Goal: Information Seeking & Learning: Learn about a topic

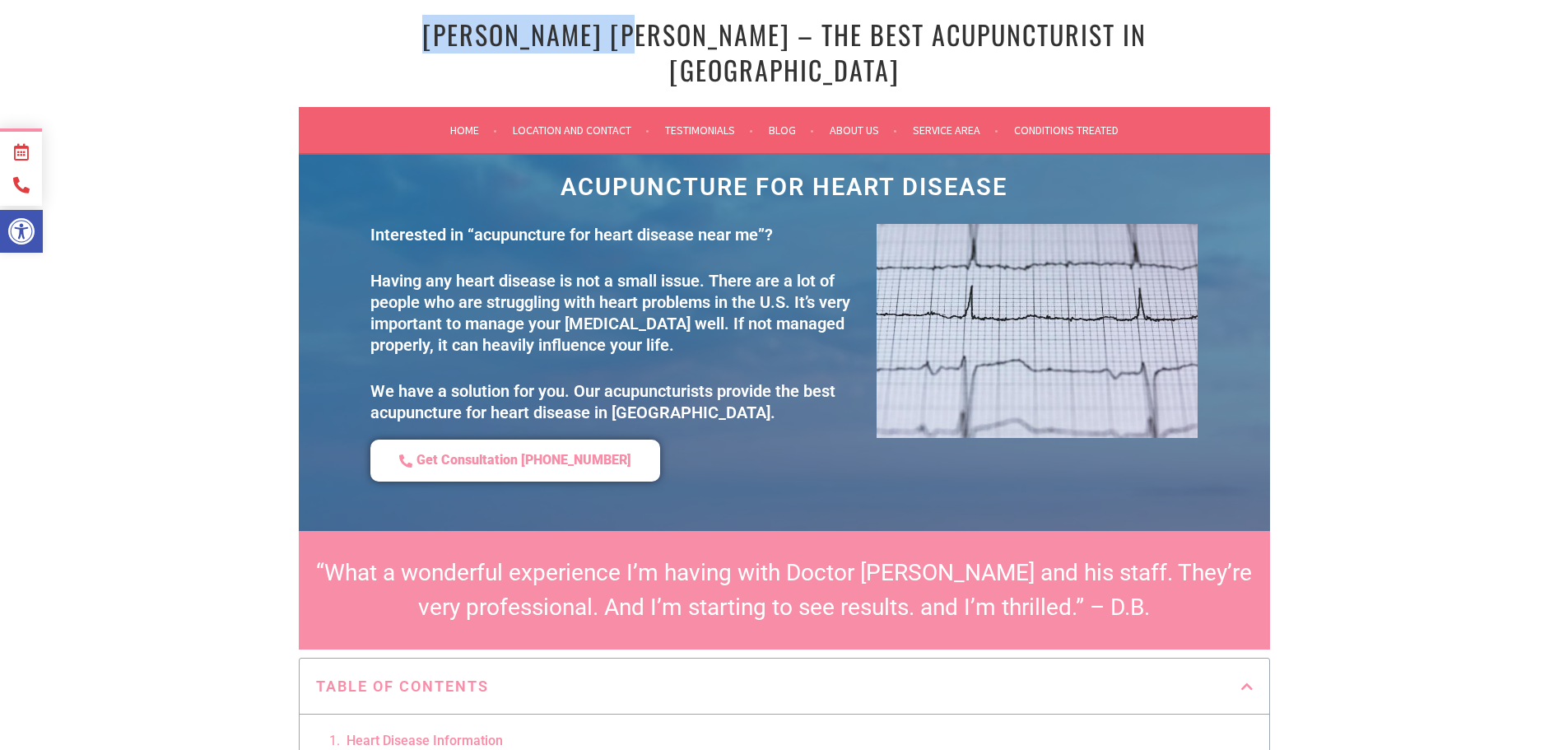
drag, startPoint x: 437, startPoint y: 37, endPoint x: 661, endPoint y: 41, distance: 224.0
click at [661, 41] on h1 "[PERSON_NAME] [PERSON_NAME] – The Best Acupuncturist In [GEOGRAPHIC_DATA]" at bounding box center [784, 52] width 881 height 70
copy link "Dr. Chun Ming Fu"
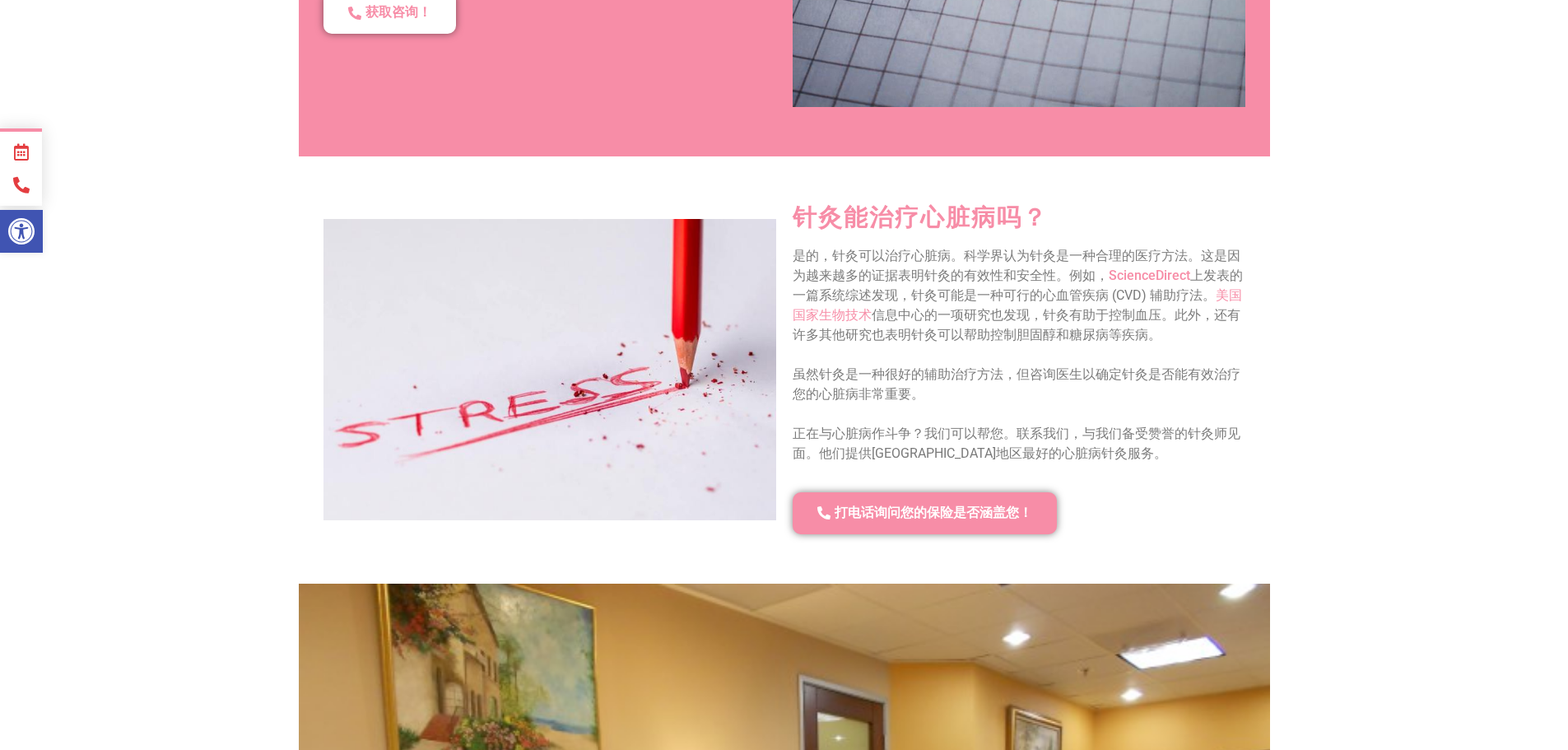
scroll to position [1975, 0]
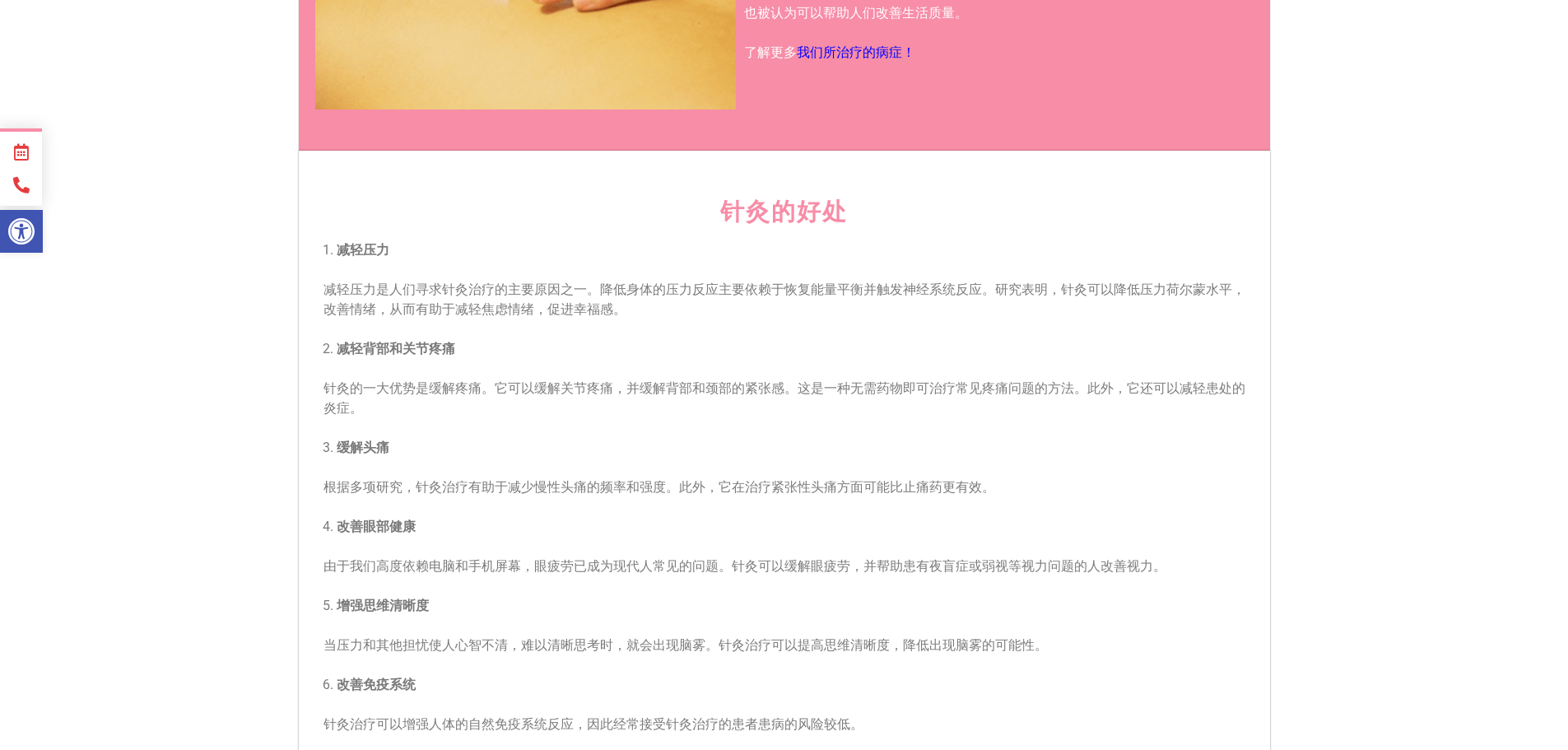
scroll to position [823, 0]
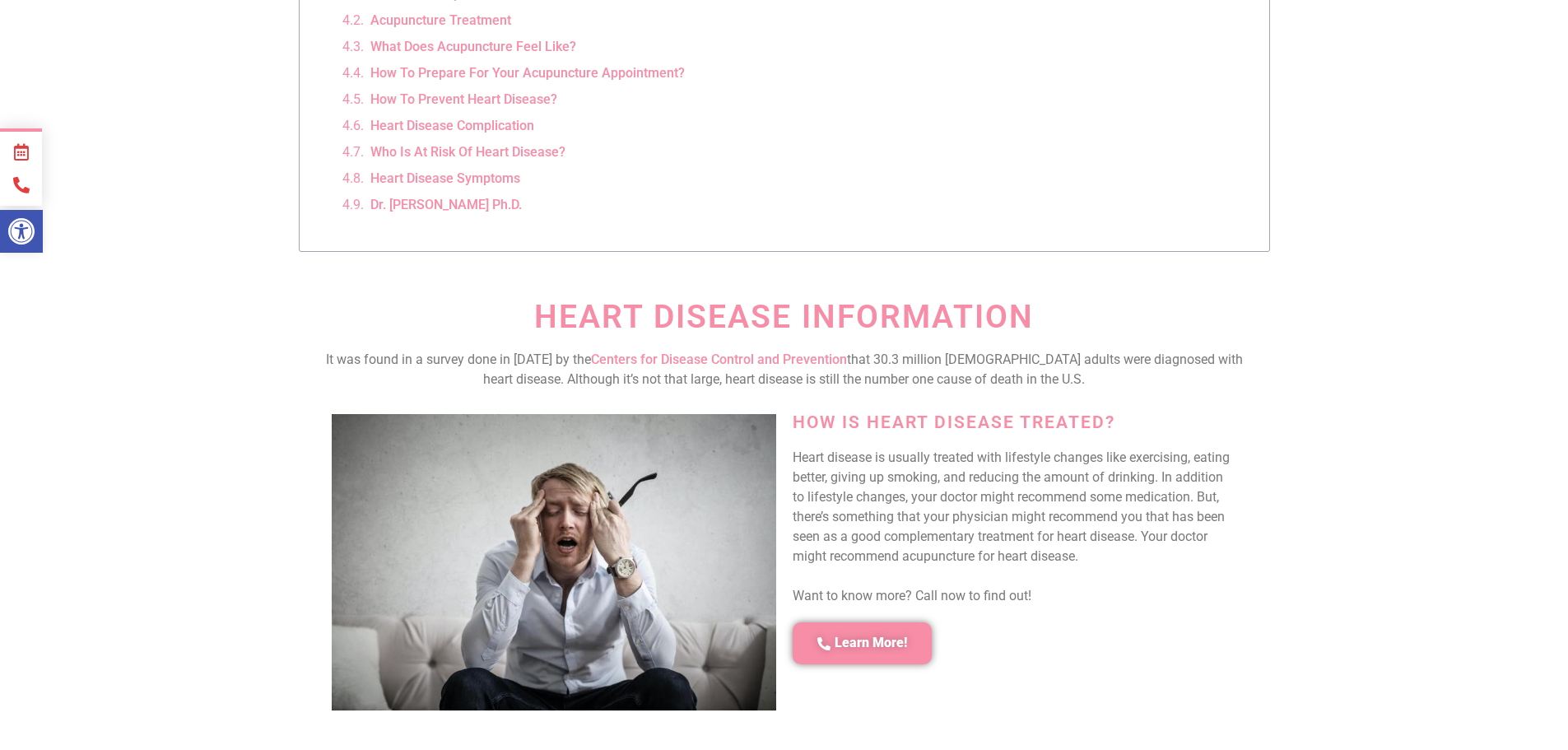
scroll to position [412, 0]
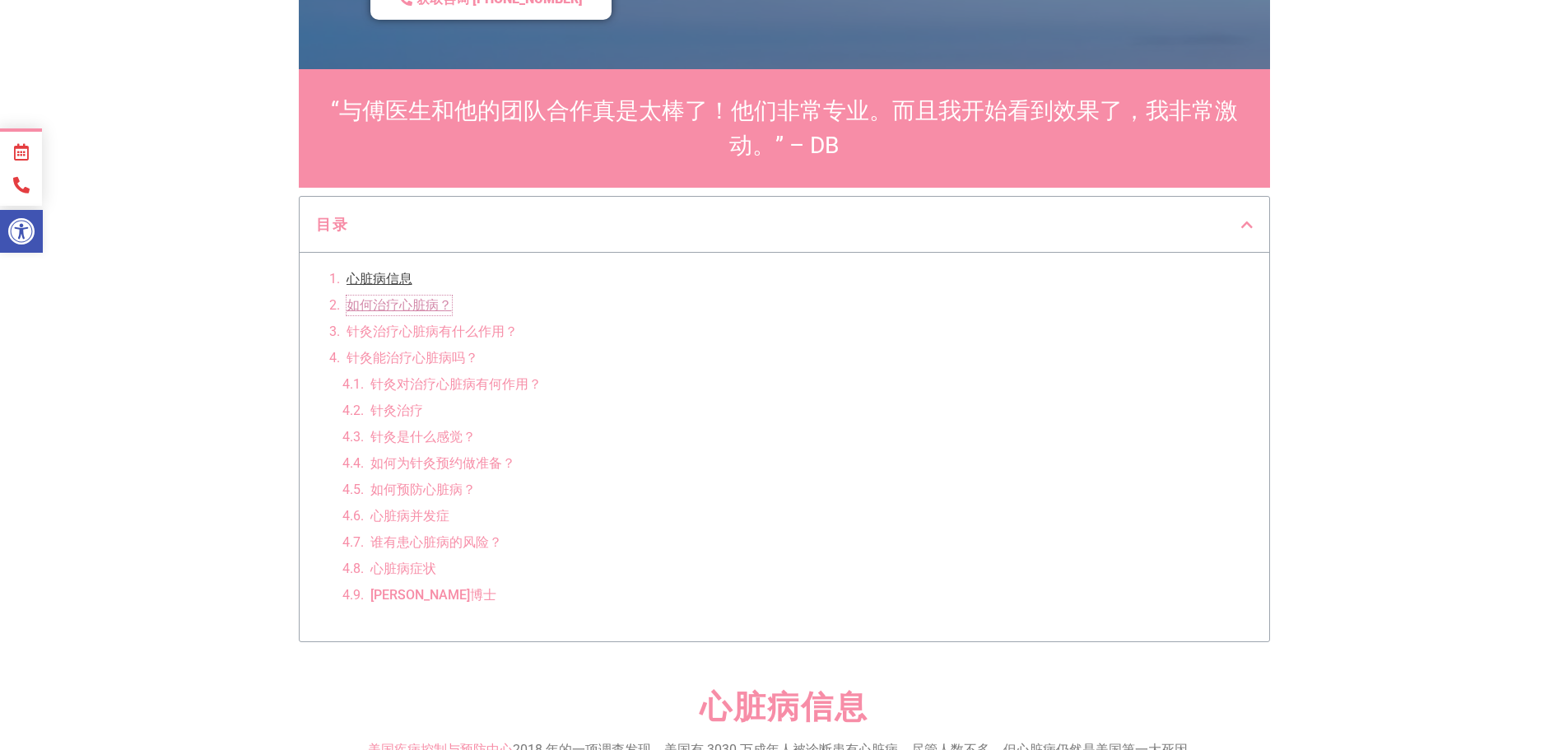
click at [395, 305] on font "如何治疗心脏病？" at bounding box center [399, 304] width 105 height 15
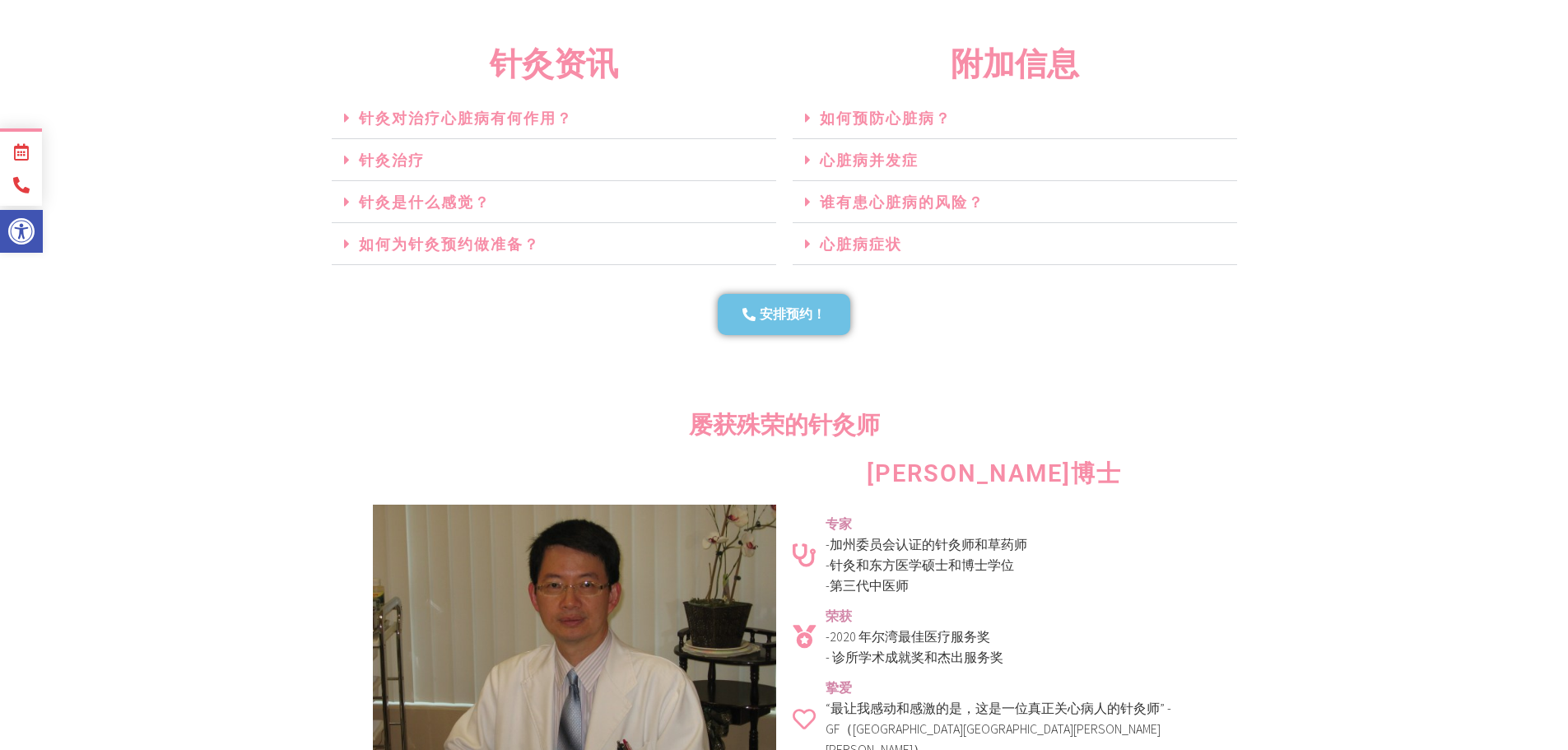
scroll to position [3126, 0]
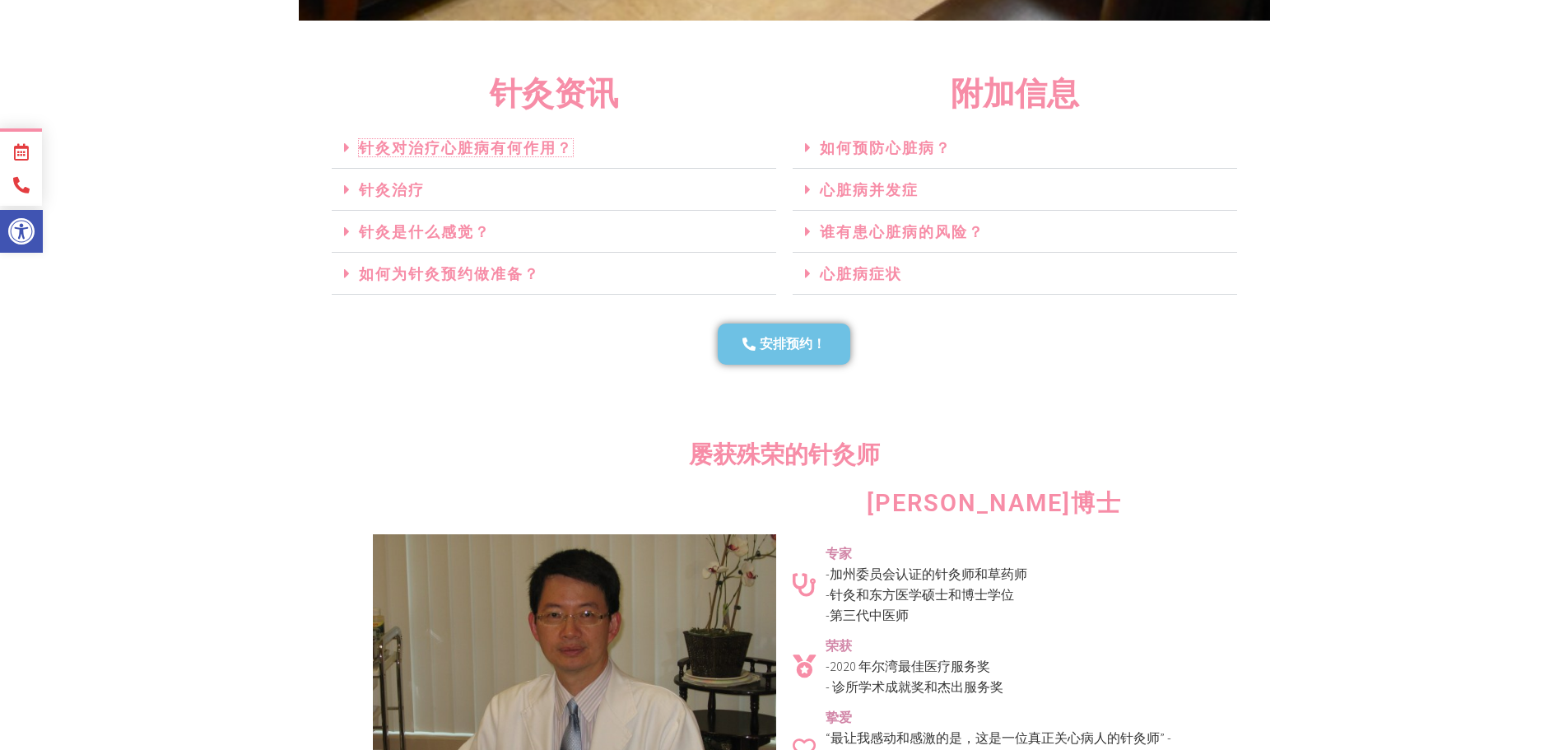
click at [499, 148] on font "针灸对治疗心脏病有何作用？" at bounding box center [466, 148] width 214 height 17
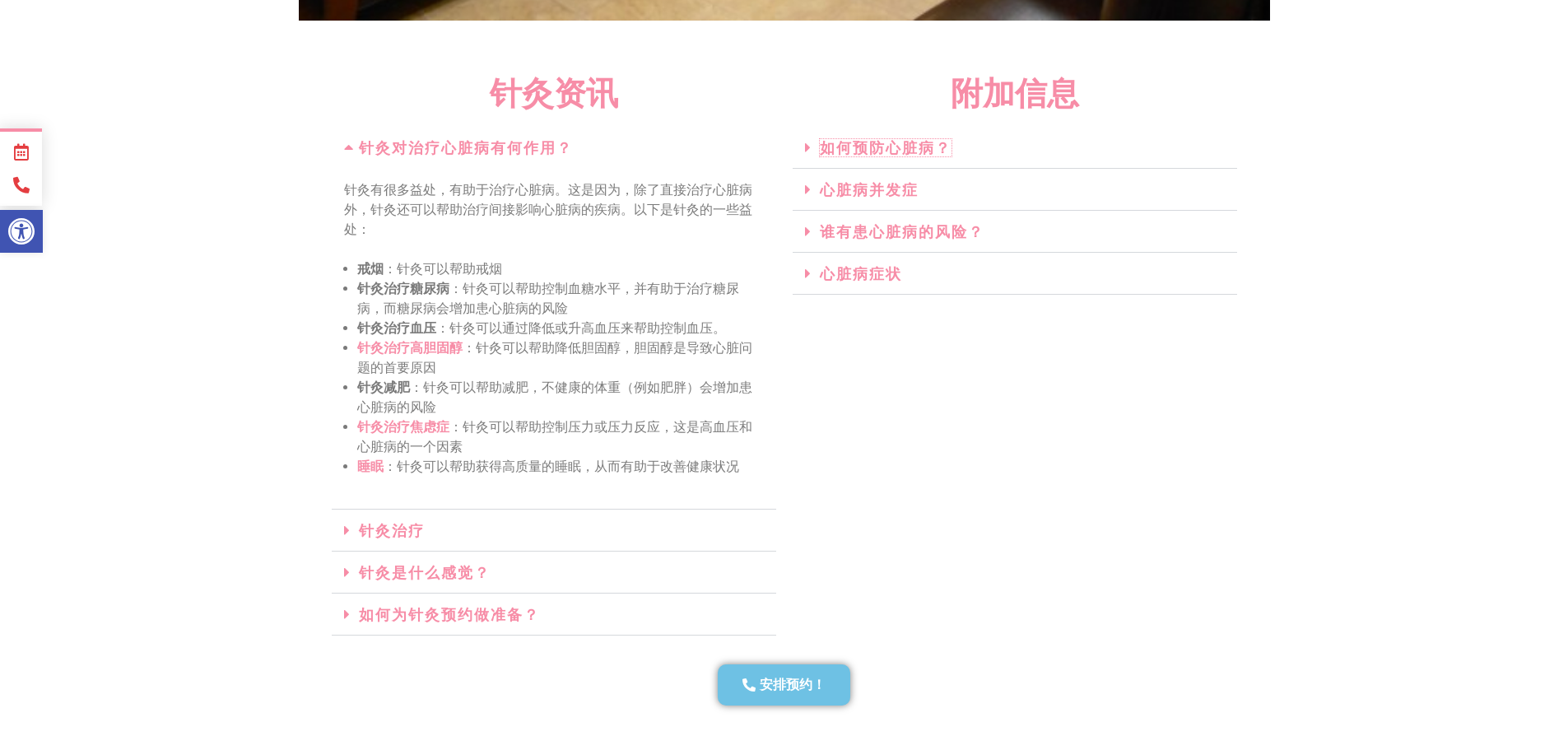
click at [846, 142] on font "如何预防心脏病？" at bounding box center [885, 148] width 132 height 17
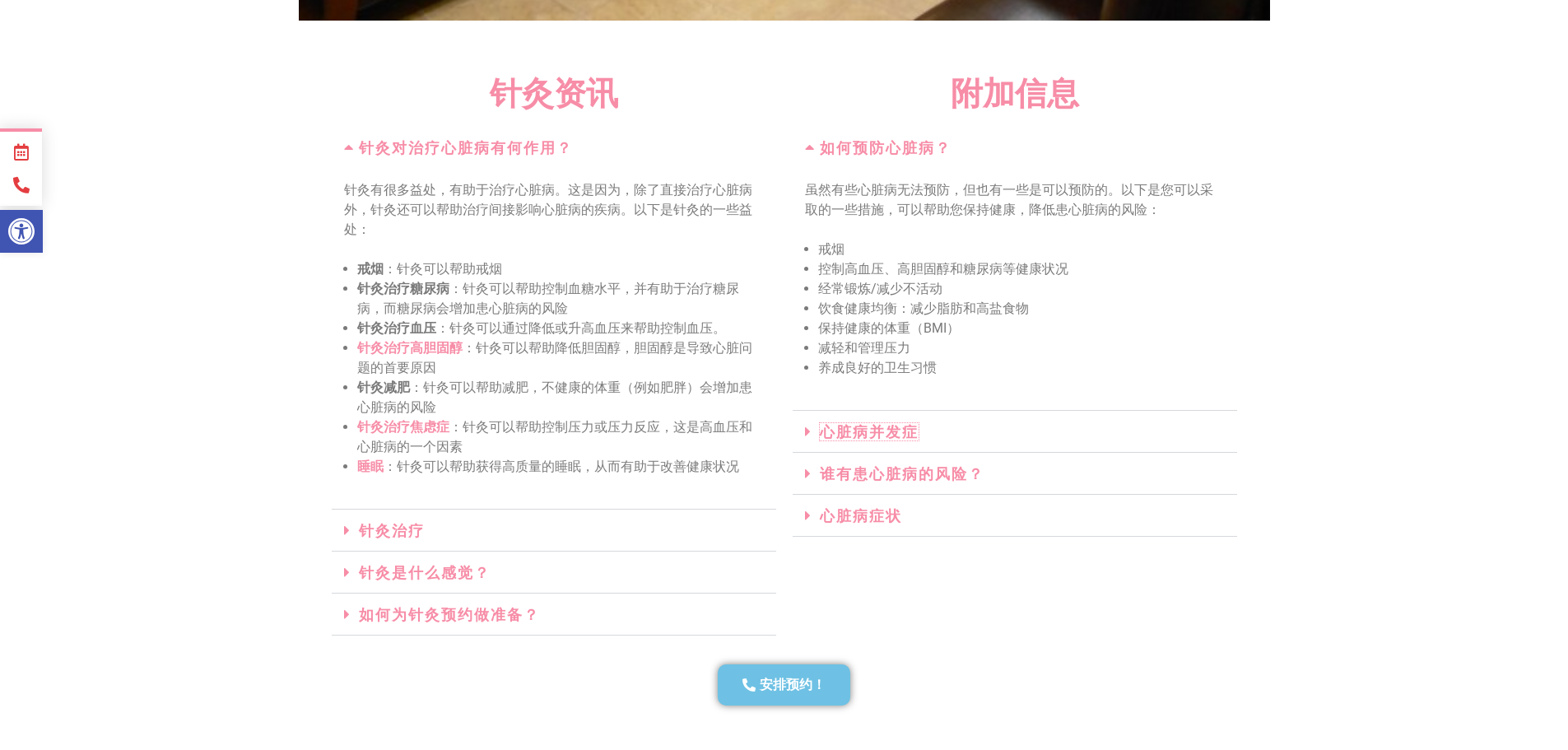
click at [845, 430] on font "心脏病并发症" at bounding box center [869, 431] width 99 height 17
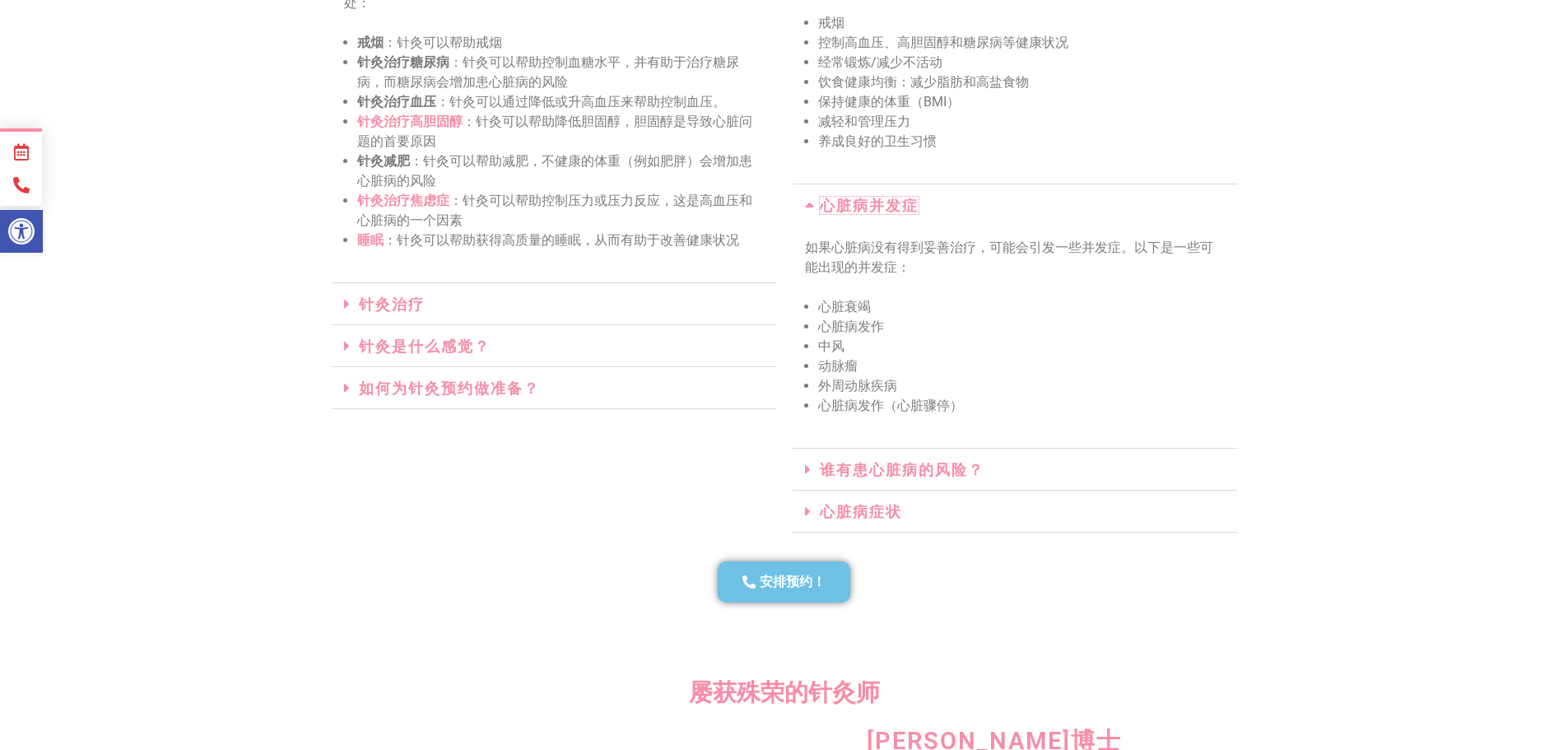
scroll to position [3372, 0]
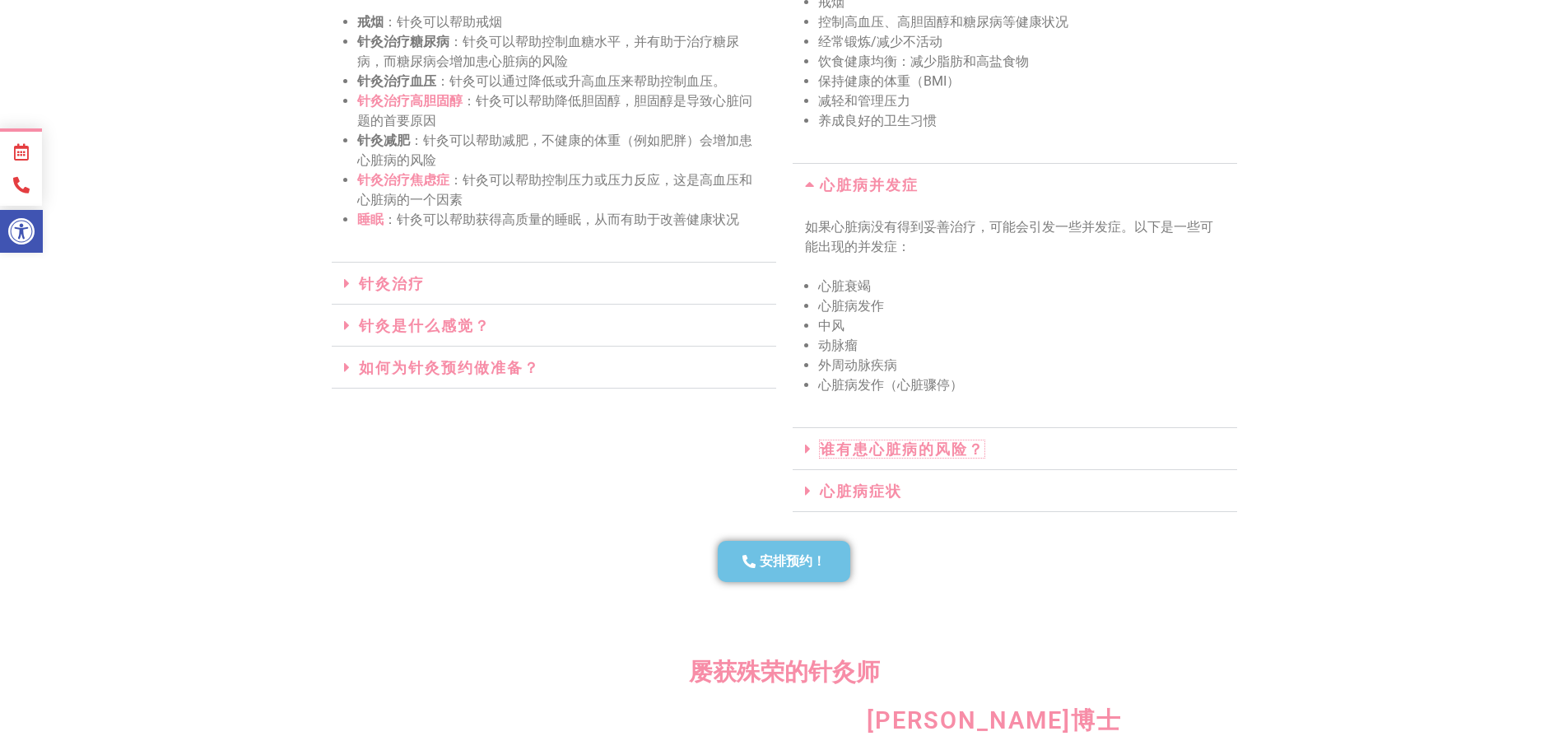
click at [891, 450] on font "谁有患心脏病的风险？" at bounding box center [902, 449] width 165 height 17
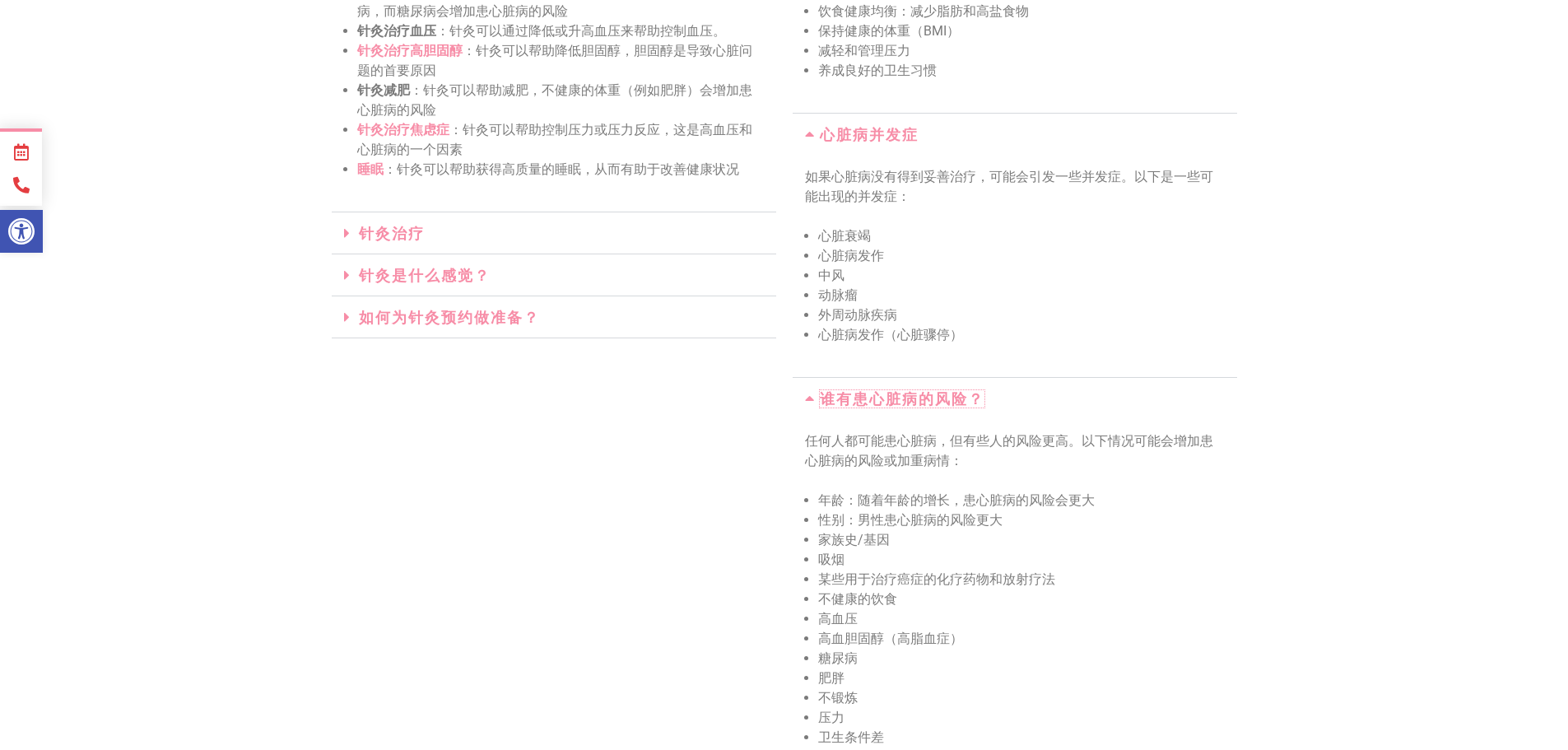
scroll to position [3620, 0]
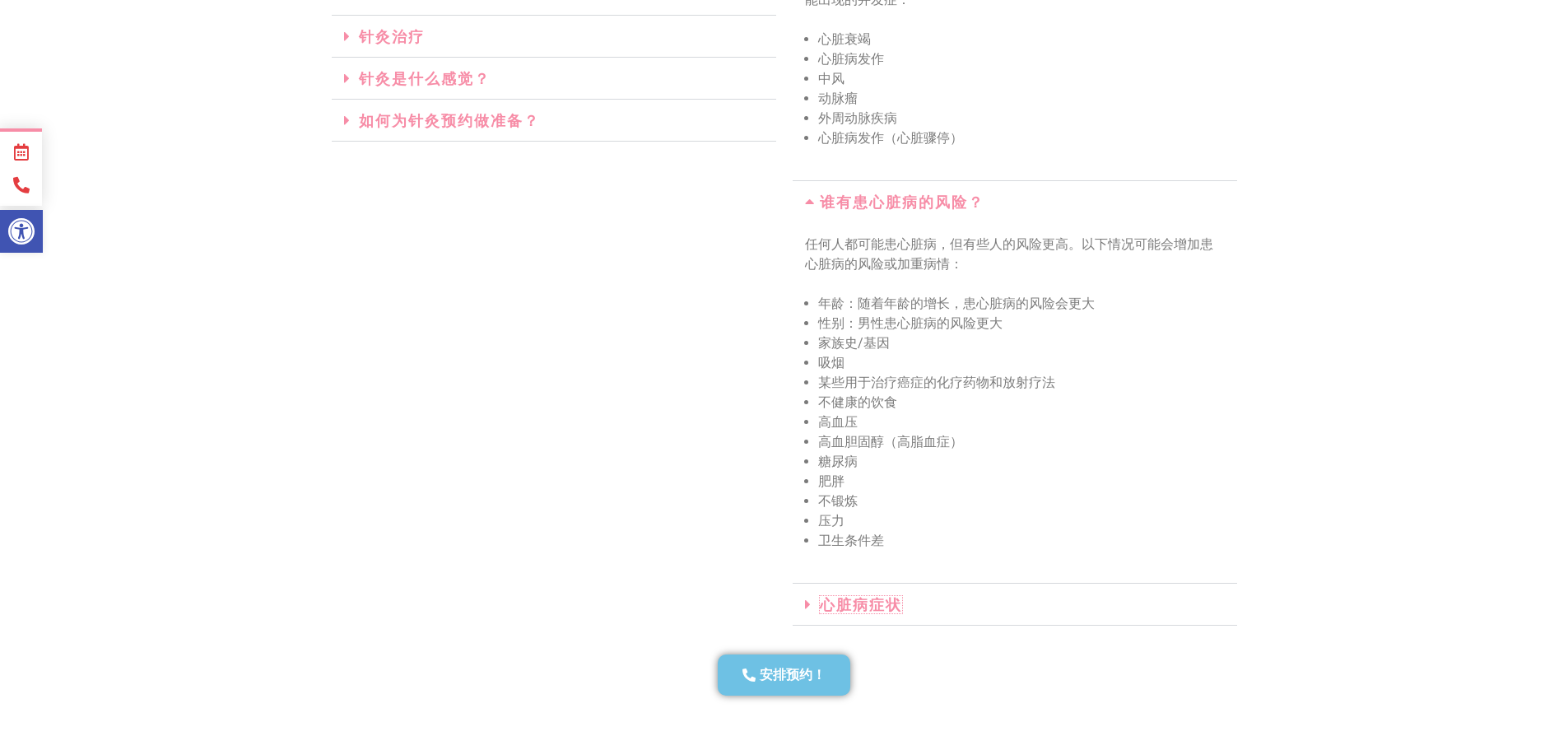
click at [865, 599] on font "心脏病症状" at bounding box center [861, 605] width 82 height 17
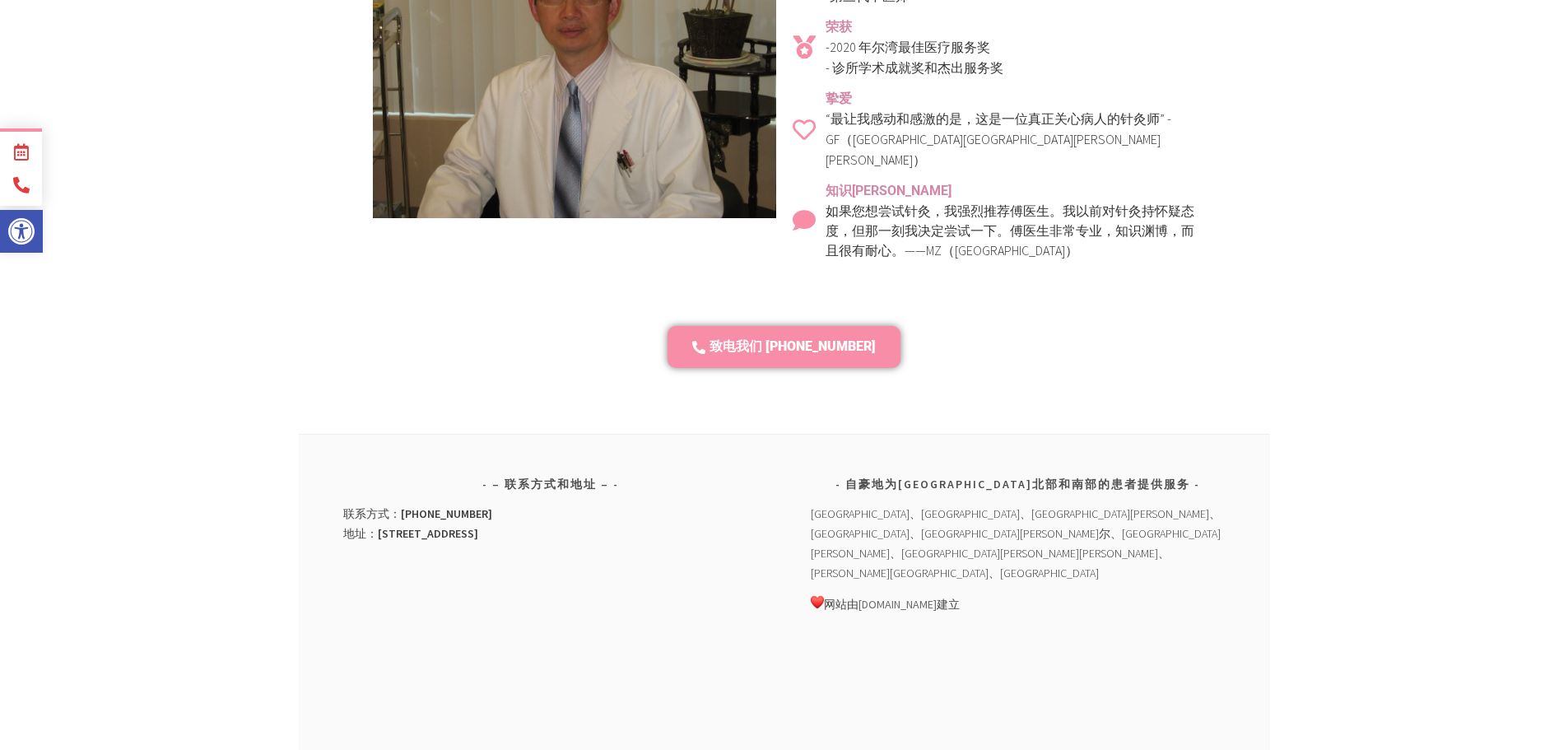
scroll to position [4840, 0]
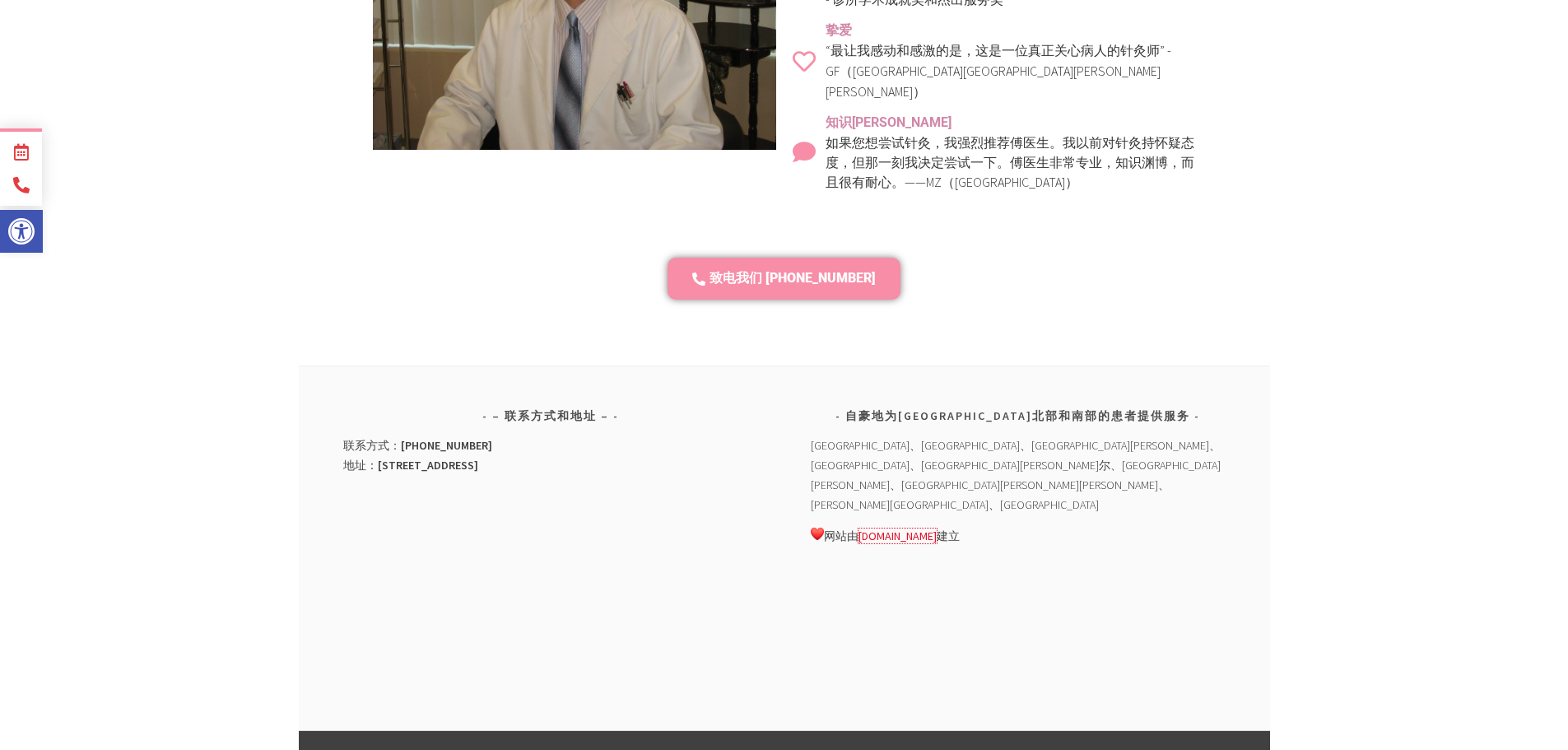
click at [902, 528] on font "[DOMAIN_NAME]" at bounding box center [897, 535] width 78 height 14
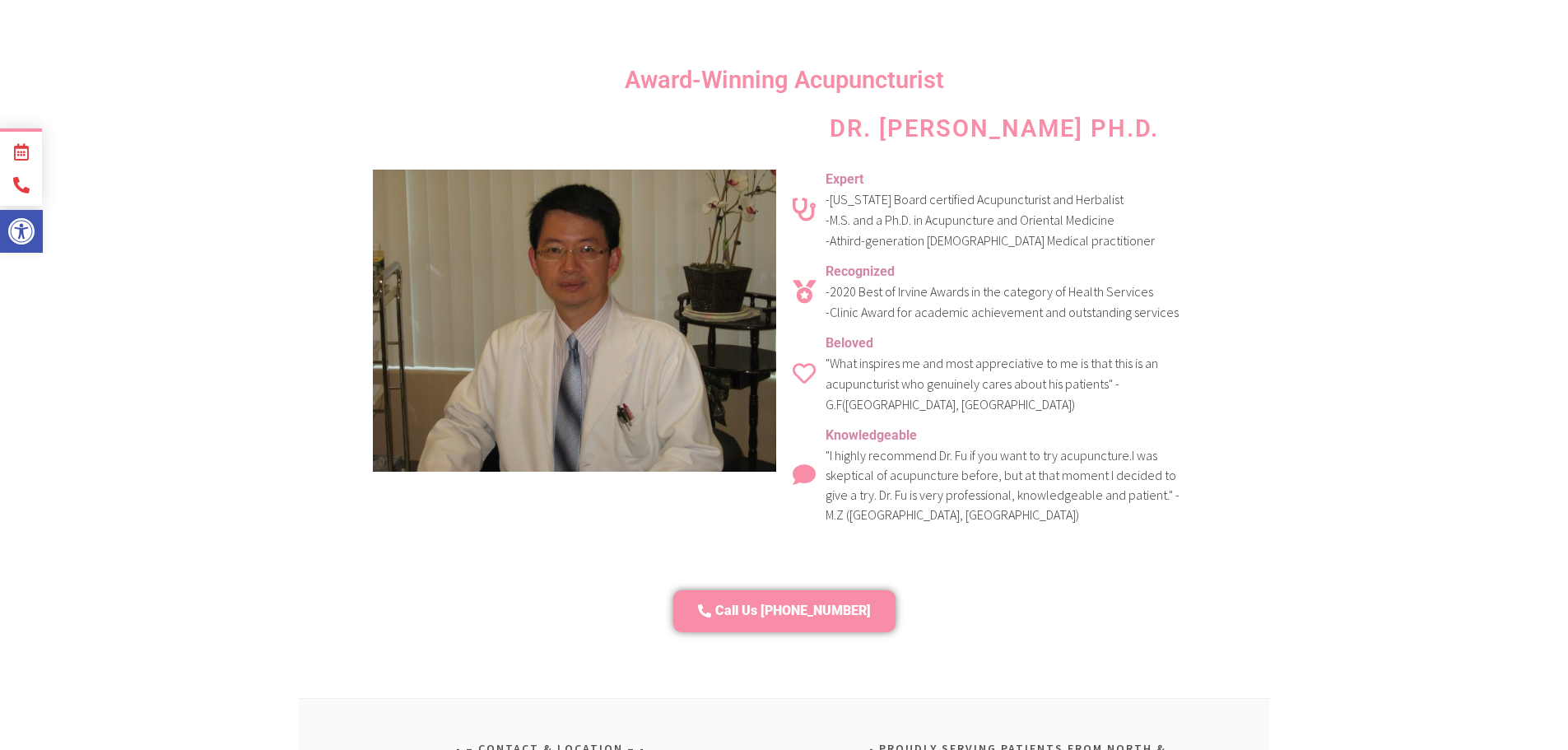
scroll to position [5192, 0]
